Goal: Task Accomplishment & Management: Manage account settings

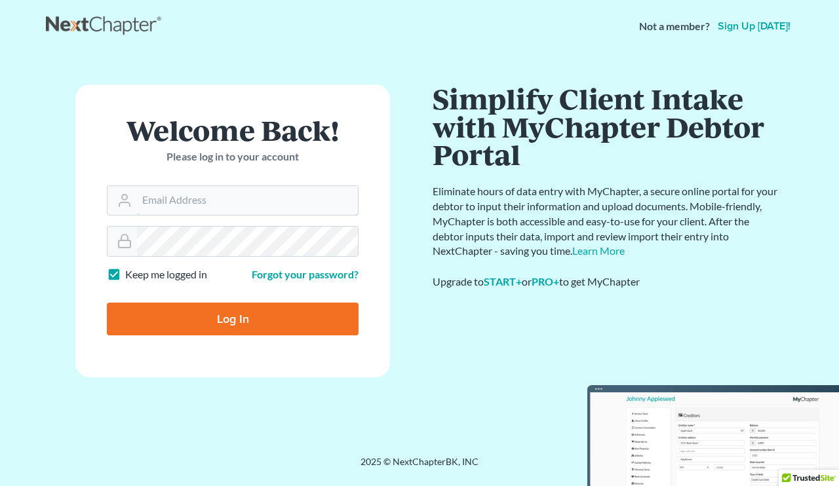
type input "[EMAIL_ADDRESS][DOMAIN_NAME]"
click at [244, 320] on input "Log In" at bounding box center [233, 319] width 252 height 33
type input "Thinking..."
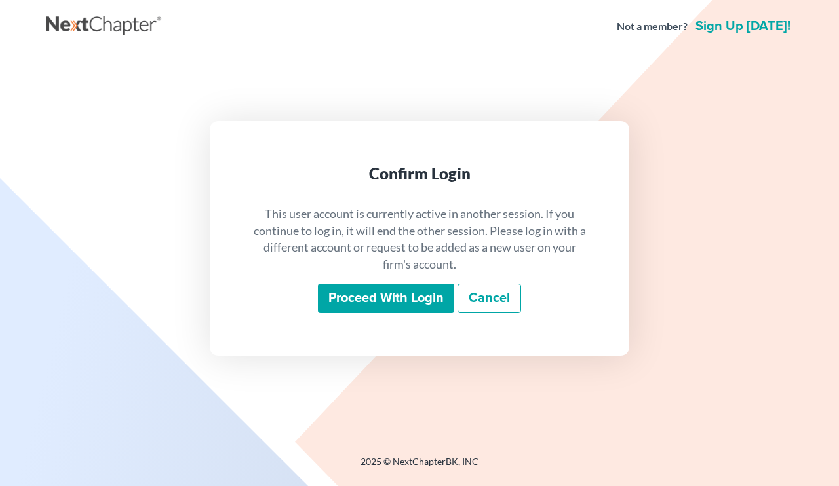
click at [373, 303] on input "Proceed with login" at bounding box center [386, 299] width 136 height 30
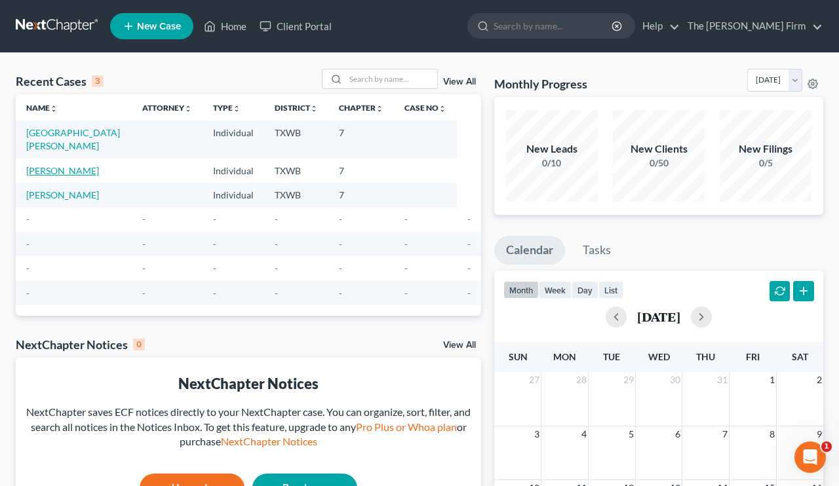
click at [63, 165] on link "Jackson, Diane" at bounding box center [62, 170] width 73 height 11
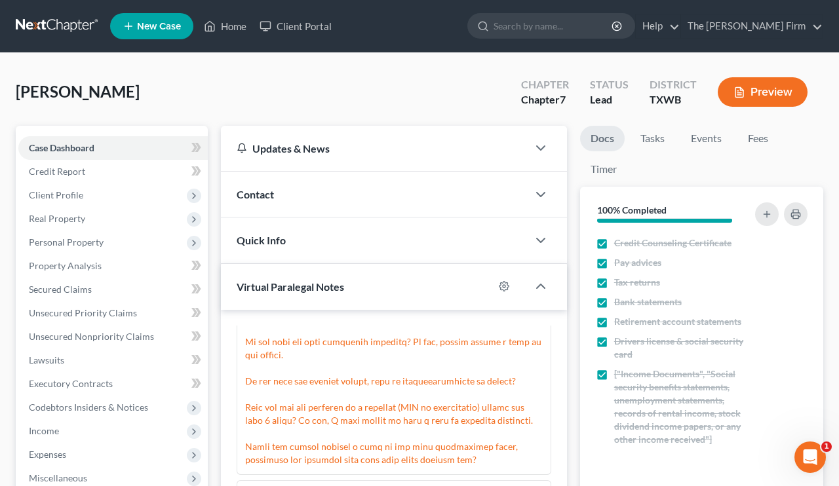
scroll to position [113, 0]
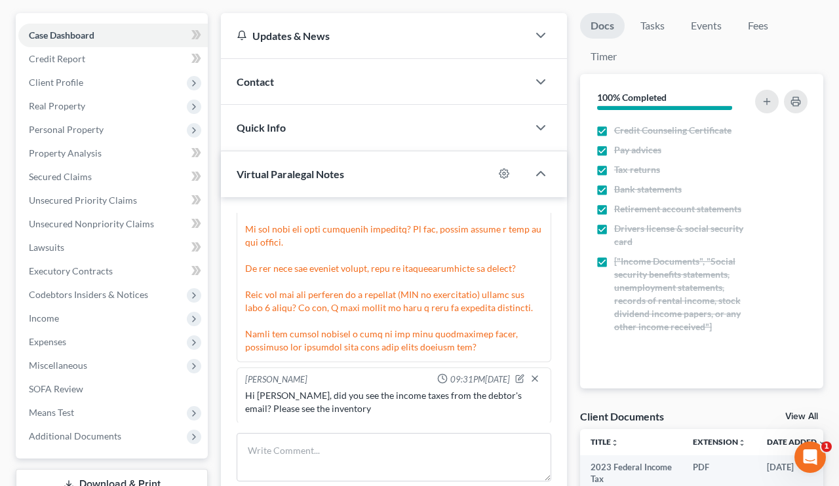
click at [293, 178] on span "Virtual Paralegal Notes" at bounding box center [290, 174] width 107 height 12
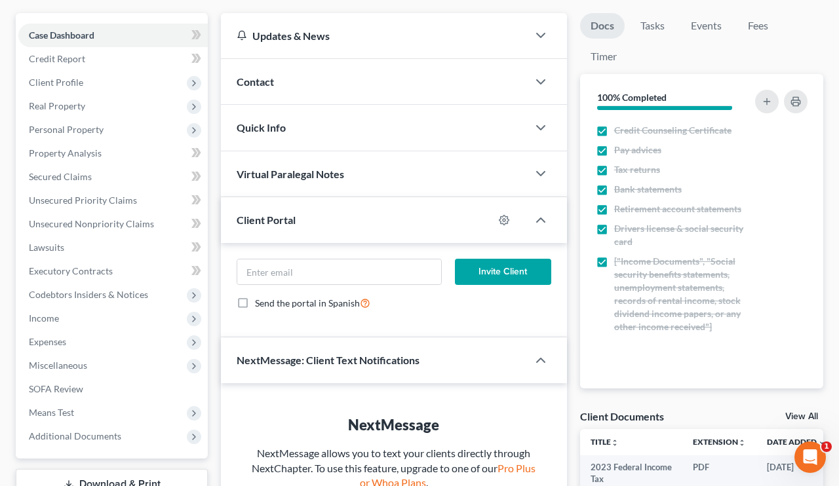
click at [293, 178] on span "Virtual Paralegal Notes" at bounding box center [290, 174] width 107 height 12
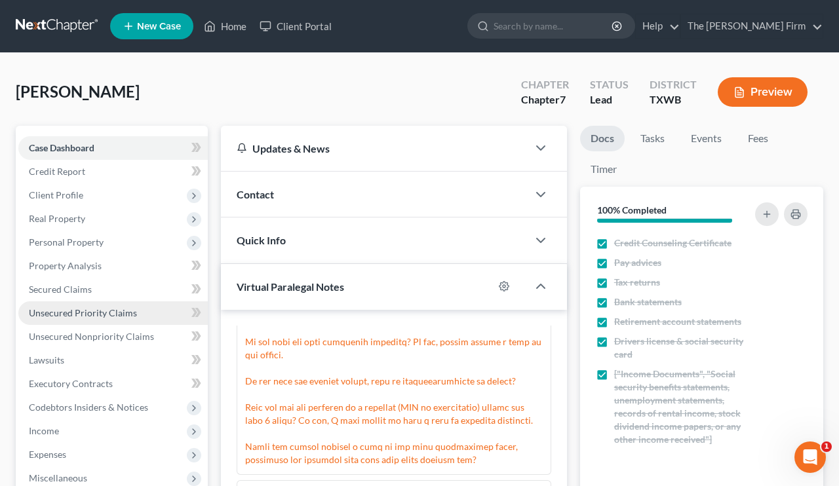
scroll to position [0, 0]
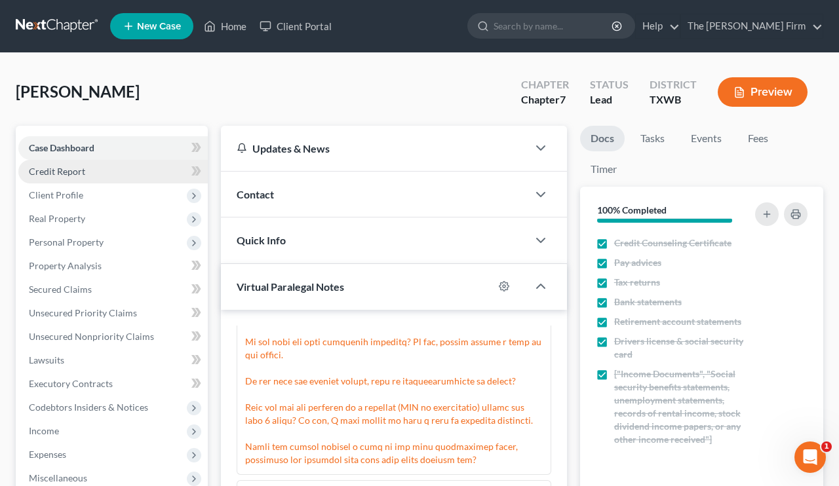
click at [107, 166] on link "Credit Report" at bounding box center [112, 172] width 189 height 24
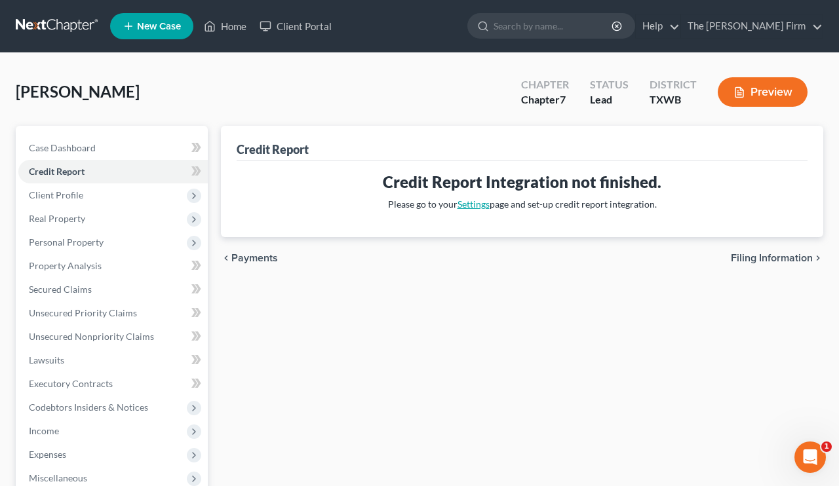
click at [478, 209] on link "Settings" at bounding box center [474, 204] width 32 height 11
select select "45"
